Goal: Navigation & Orientation: Find specific page/section

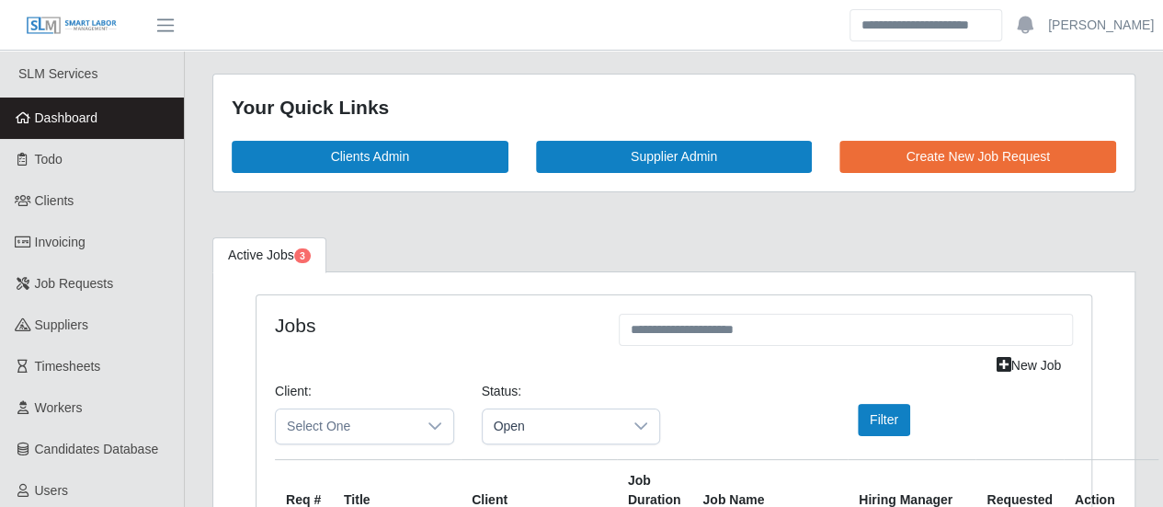
drag, startPoint x: 100, startPoint y: 126, endPoint x: 97, endPoint y: 115, distance: 11.4
click at [100, 126] on link "Dashboard" at bounding box center [92, 117] width 184 height 41
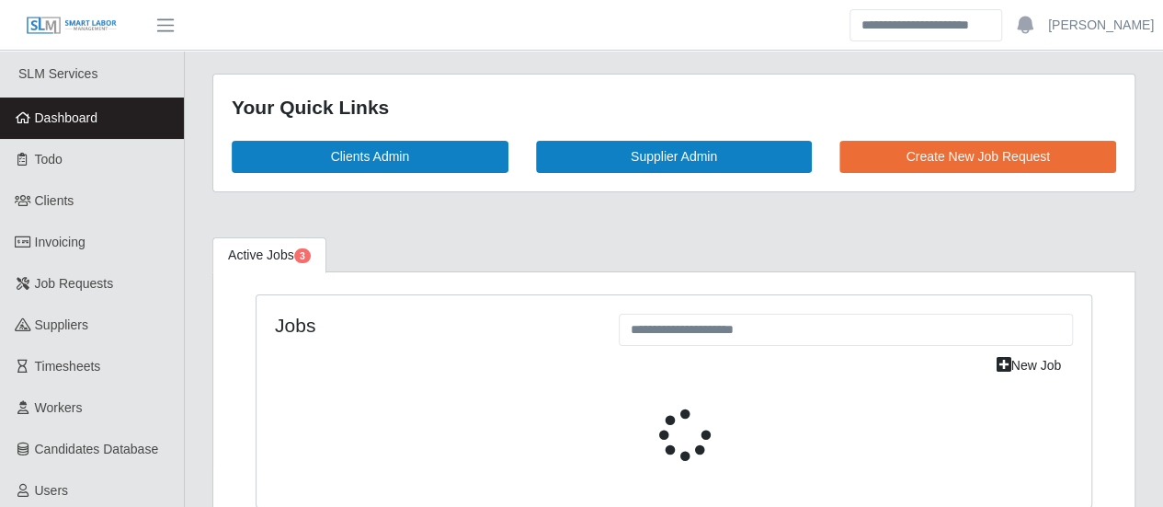
click at [89, 121] on span "Dashboard" at bounding box center [66, 117] width 63 height 15
